Goal: Transaction & Acquisition: Purchase product/service

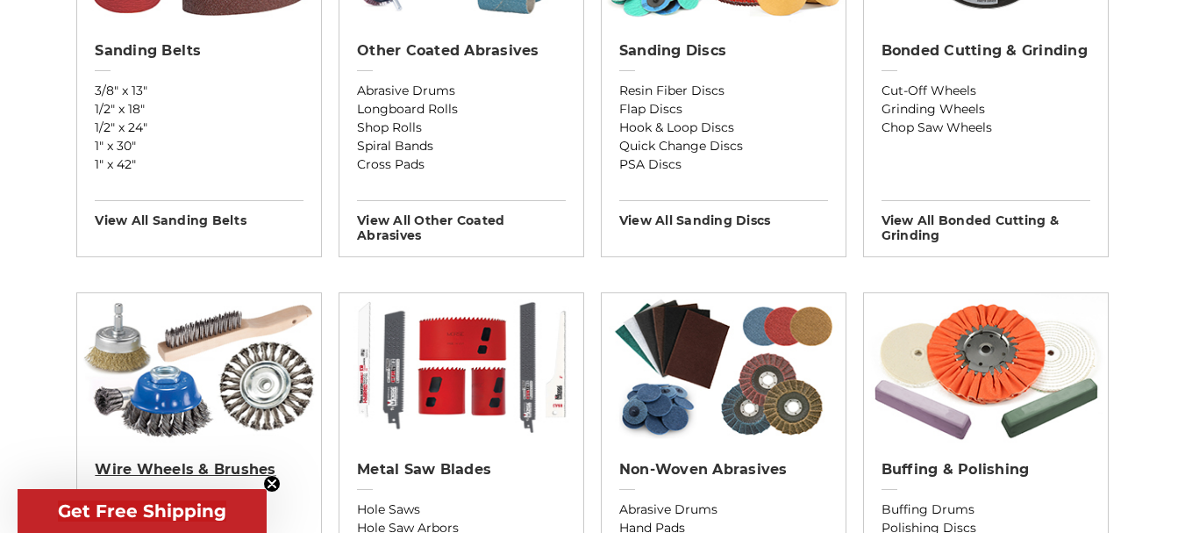
scroll to position [877, 0]
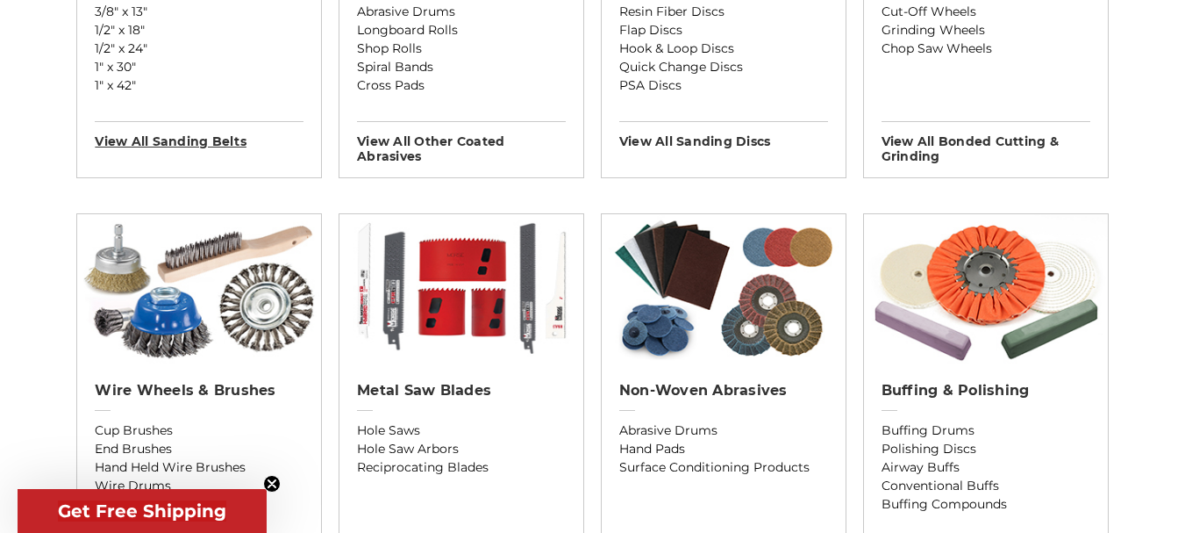
click at [145, 143] on h3 "View All sanding belts" at bounding box center [199, 135] width 209 height 28
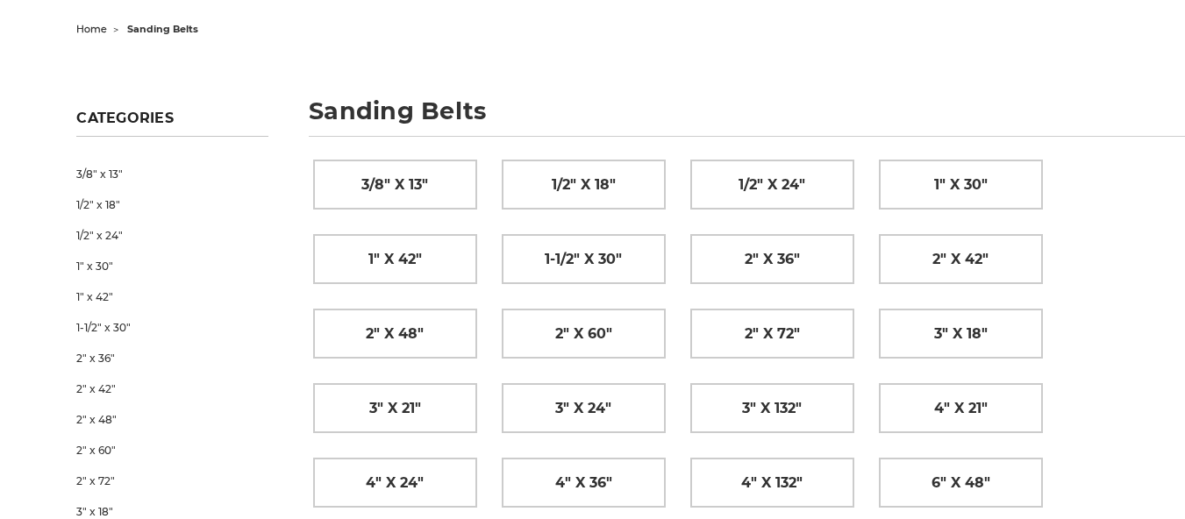
scroll to position [439, 0]
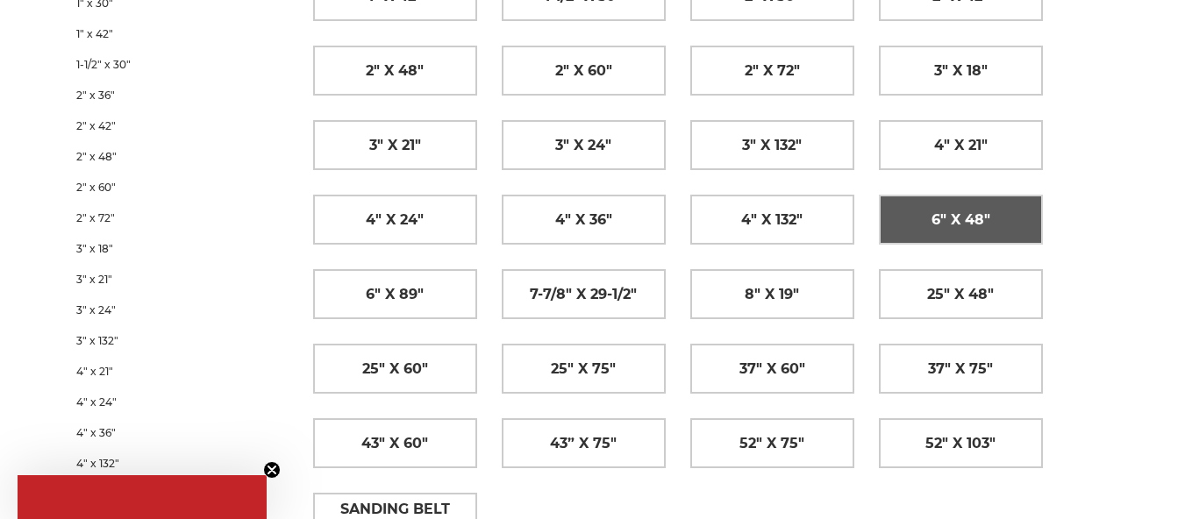
click at [970, 222] on span "6" x 48"" at bounding box center [961, 220] width 59 height 30
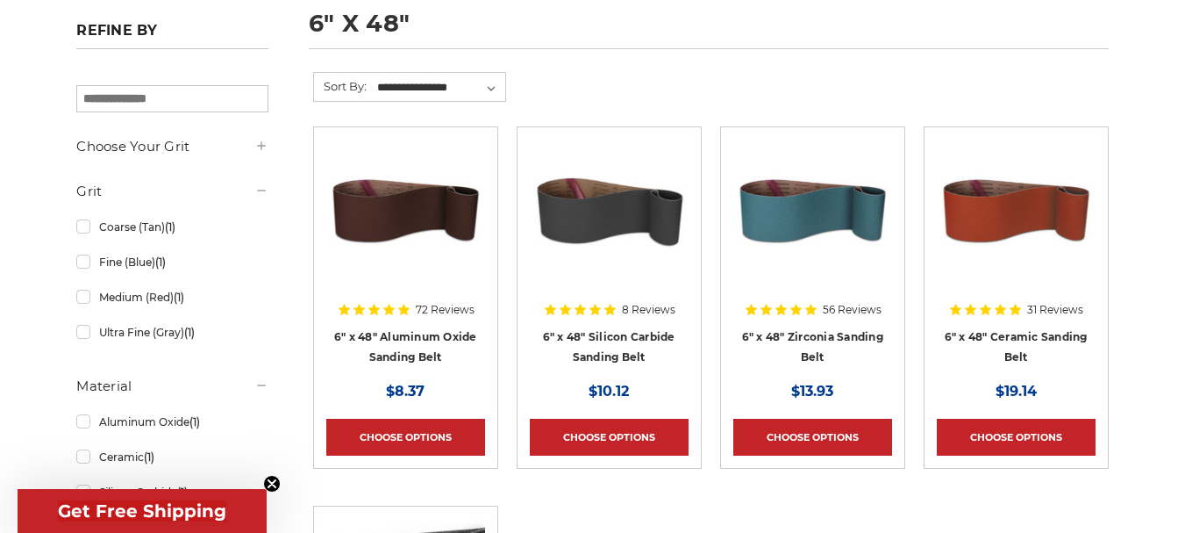
click at [576, 337] on div at bounding box center [609, 244] width 159 height 209
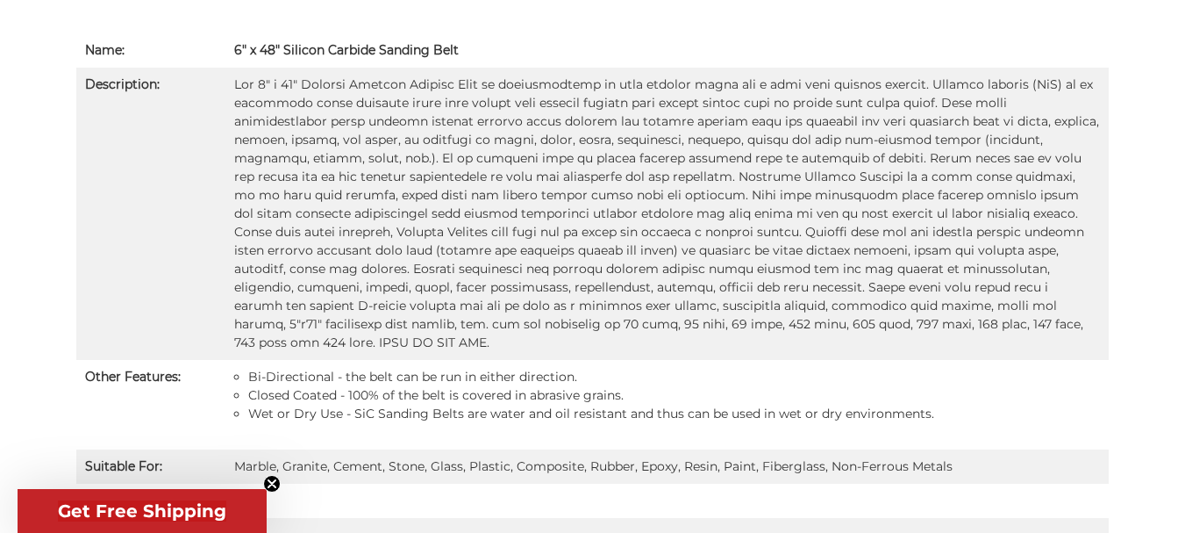
scroll to position [1316, 0]
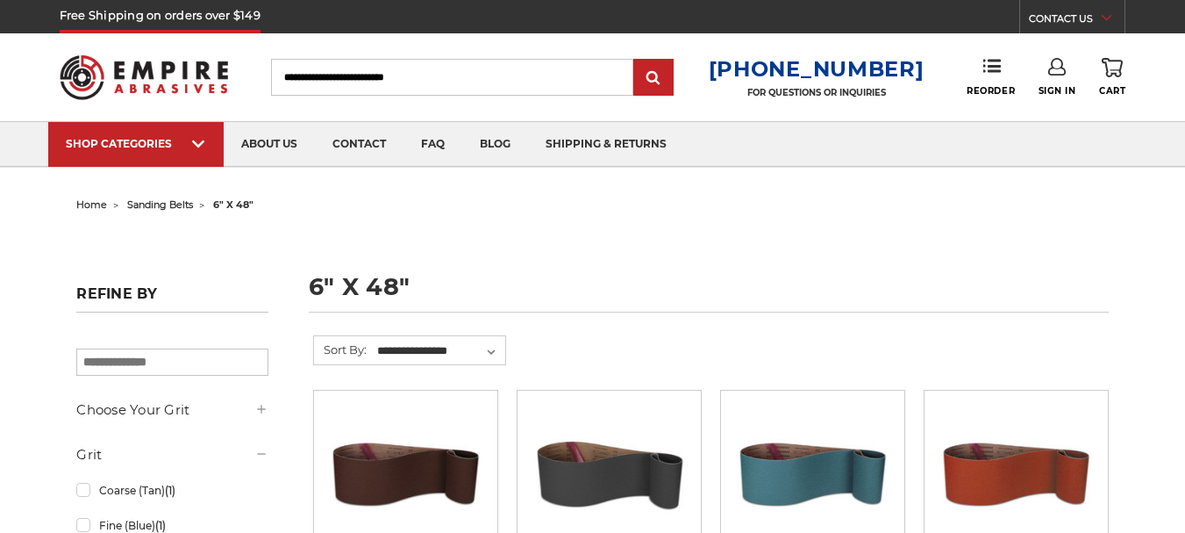
scroll to position [263, 0]
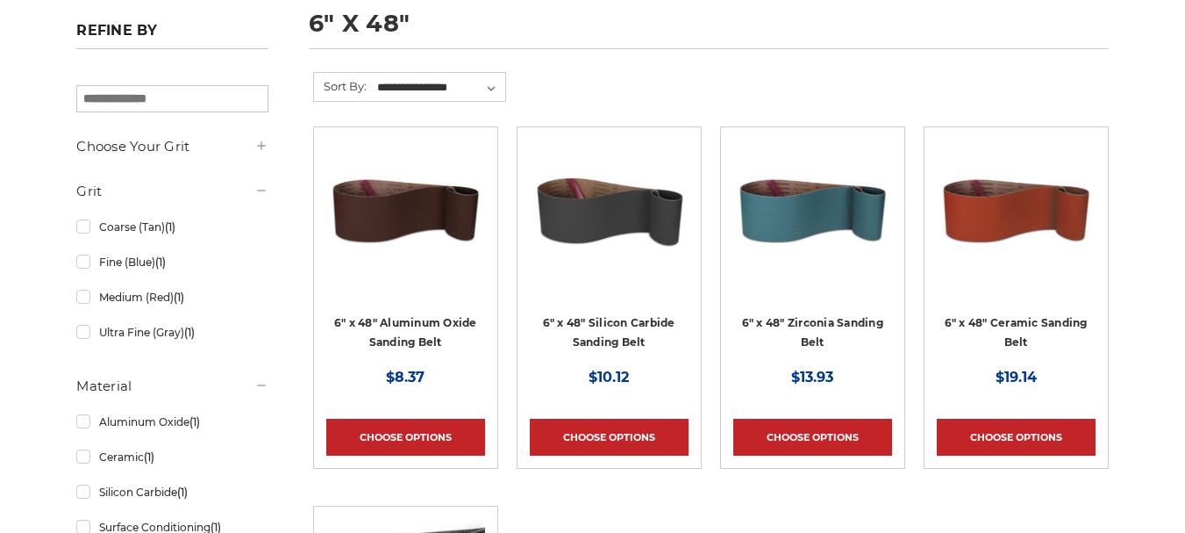
click at [837, 317] on div at bounding box center [813, 244] width 159 height 209
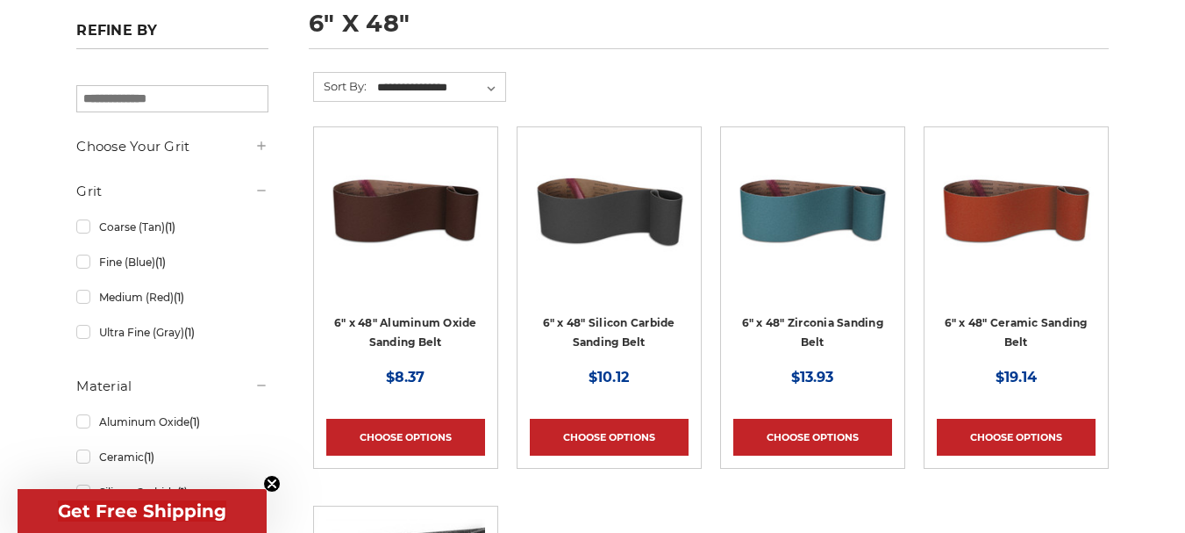
scroll to position [0, 0]
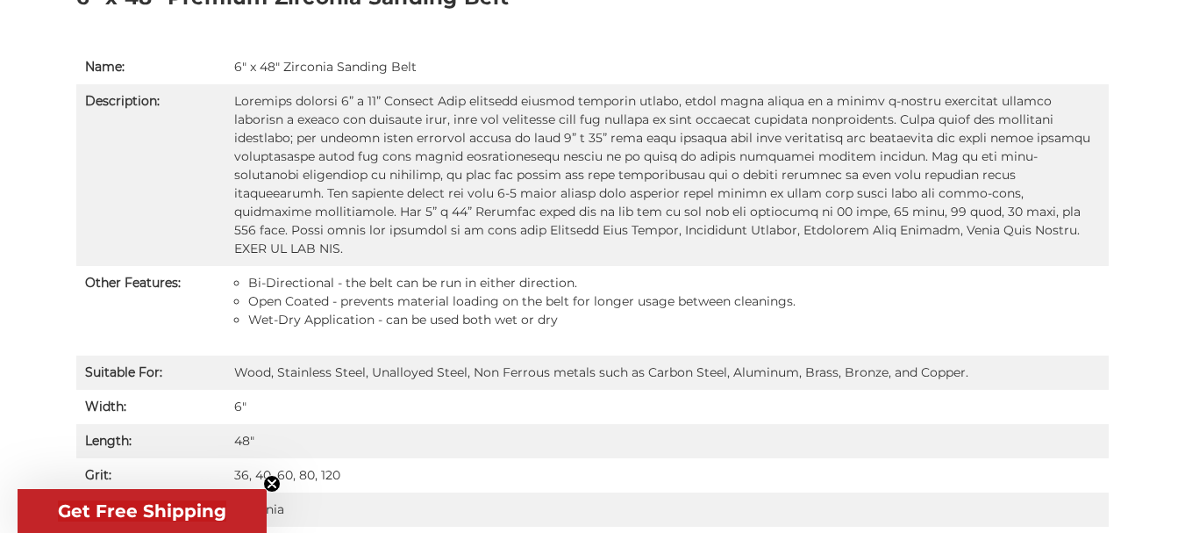
scroll to position [1213, 0]
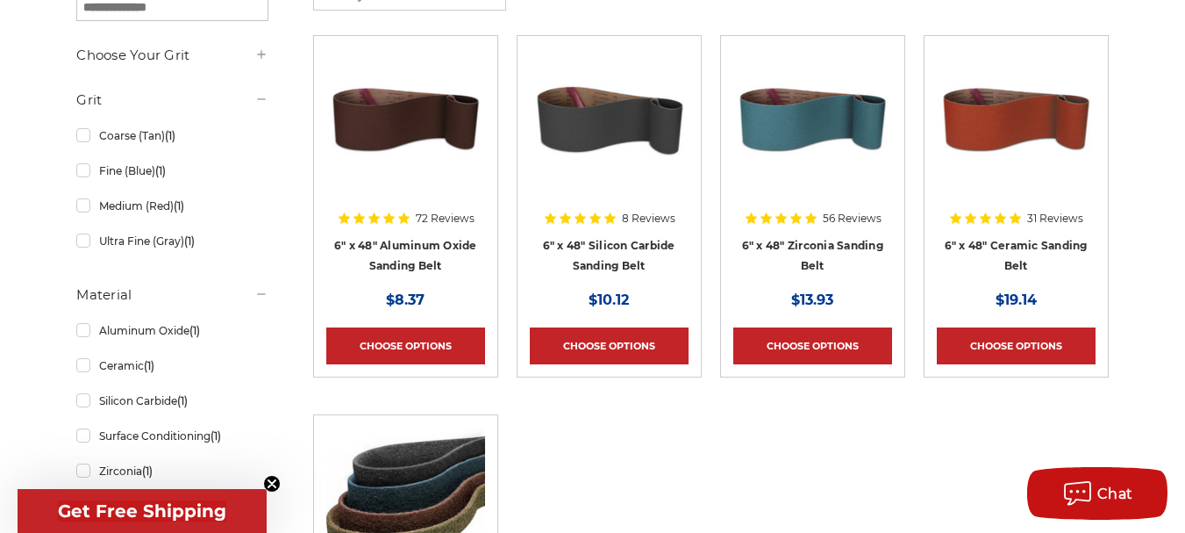
scroll to position [351, 0]
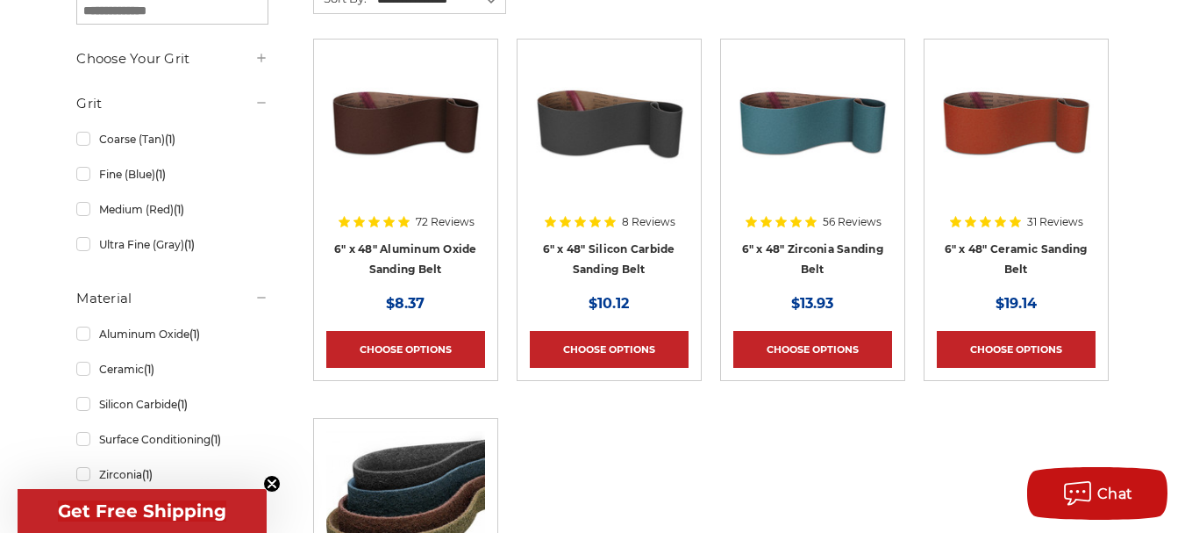
click at [998, 151] on img at bounding box center [1016, 122] width 159 height 140
